Goal: Navigation & Orientation: Find specific page/section

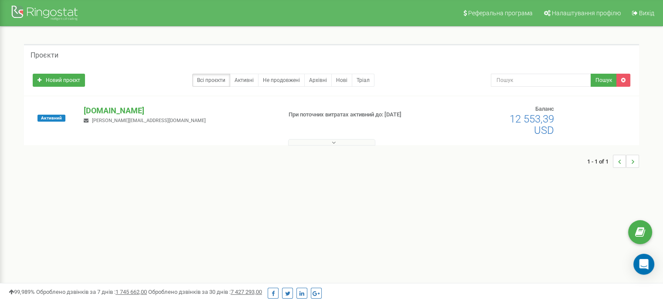
click at [105, 112] on p "[DOMAIN_NAME]" at bounding box center [179, 110] width 190 height 11
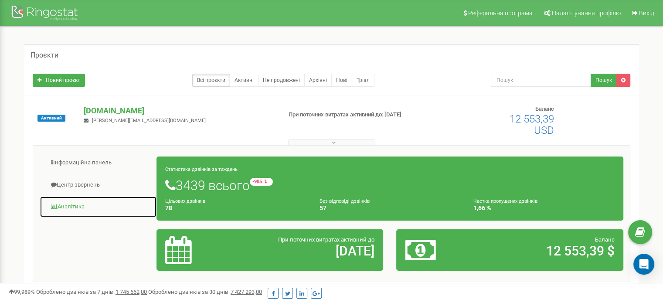
click at [76, 204] on link "Аналiтика" at bounding box center [98, 206] width 117 height 21
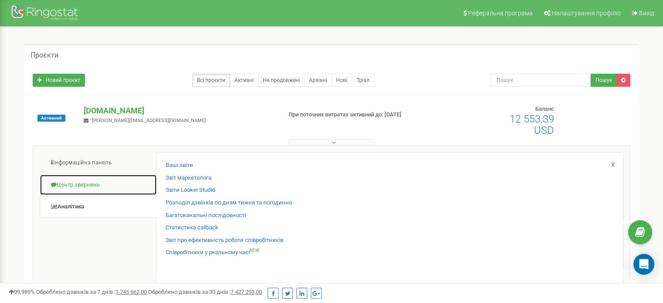
click at [94, 181] on link "Центр звернень" at bounding box center [98, 184] width 117 height 21
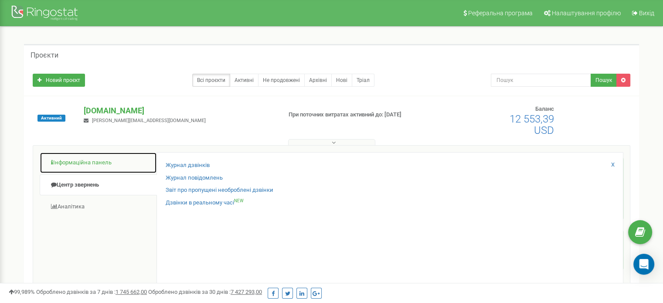
click at [88, 164] on link "Інформаційна панель" at bounding box center [98, 162] width 117 height 21
click at [87, 162] on link "Інформаційна панель" at bounding box center [98, 162] width 117 height 21
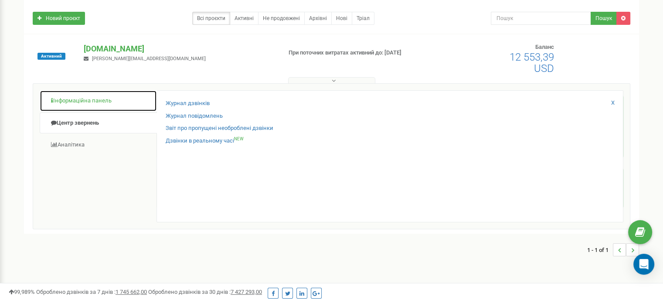
scroll to position [218, 0]
